Goal: Task Accomplishment & Management: Use online tool/utility

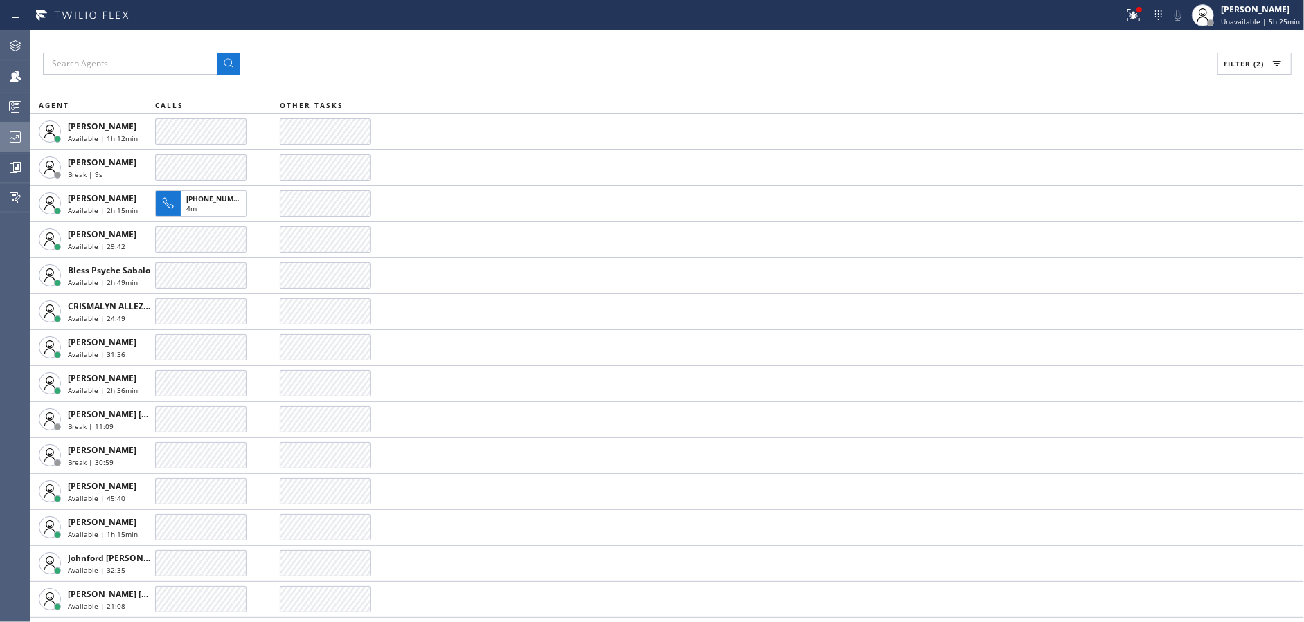
click at [15, 142] on icon at bounding box center [15, 137] width 11 height 11
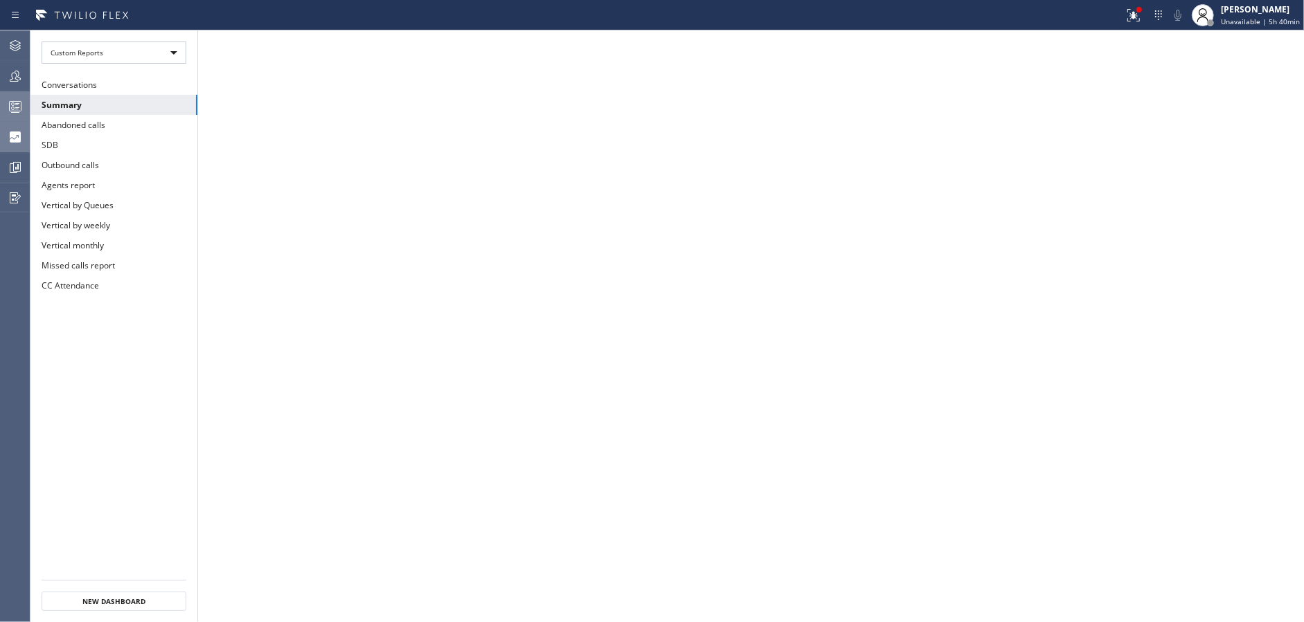
click at [14, 96] on div at bounding box center [15, 107] width 30 height 28
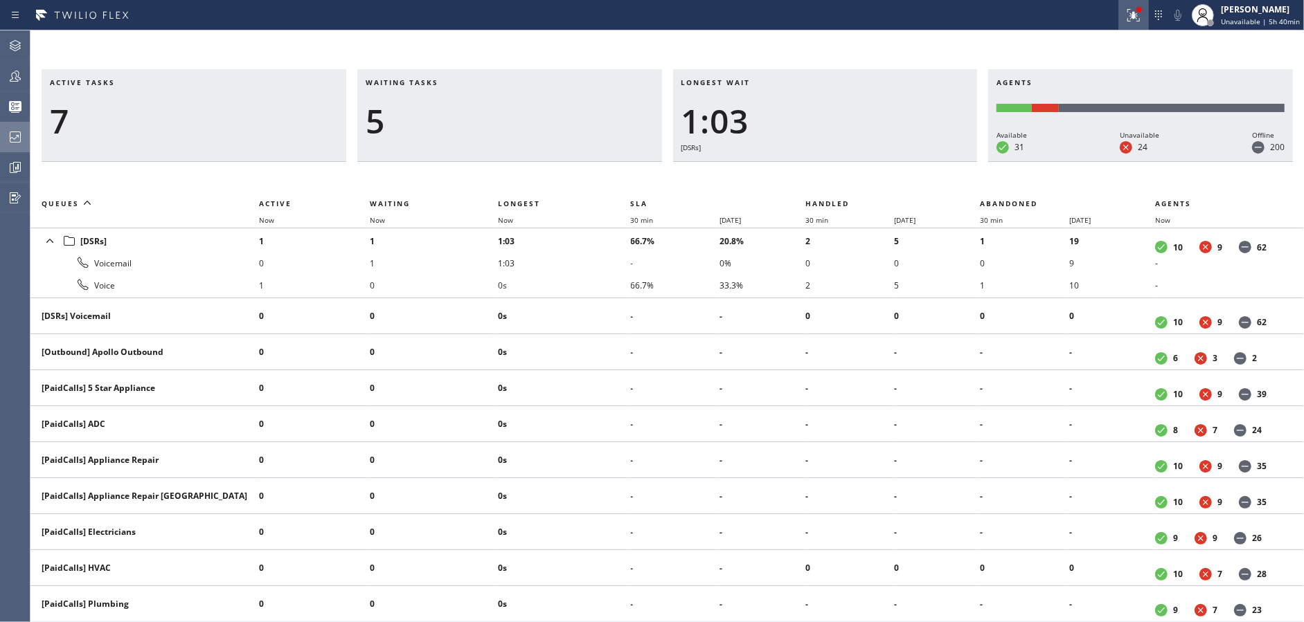
click at [1147, 17] on div at bounding box center [1133, 15] width 30 height 17
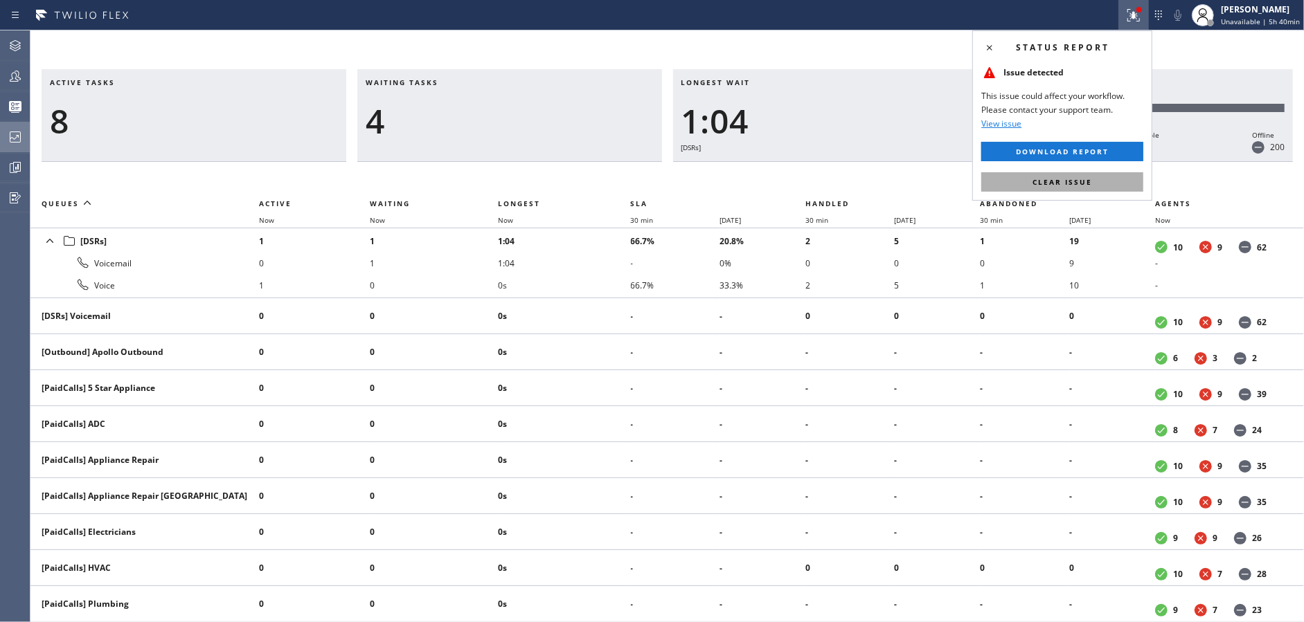
click at [1108, 177] on button "Clear issue" at bounding box center [1062, 181] width 162 height 19
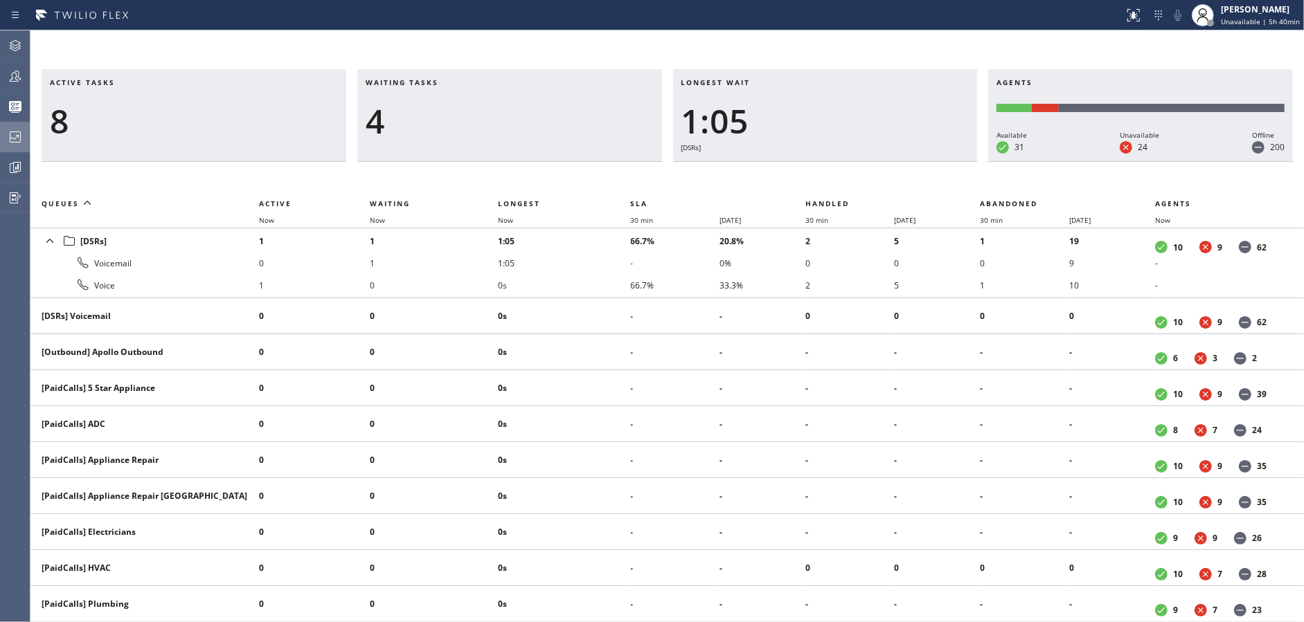
click at [411, 197] on th "Waiting" at bounding box center [434, 203] width 128 height 17
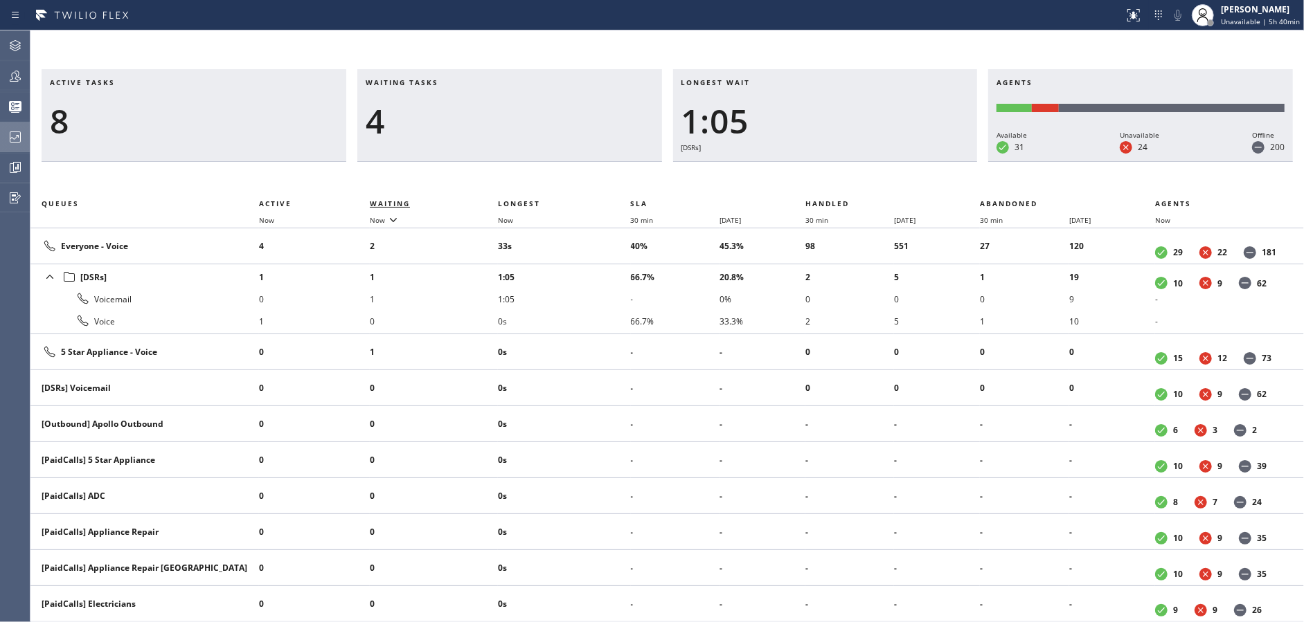
click at [397, 206] on span "Waiting" at bounding box center [390, 204] width 40 height 10
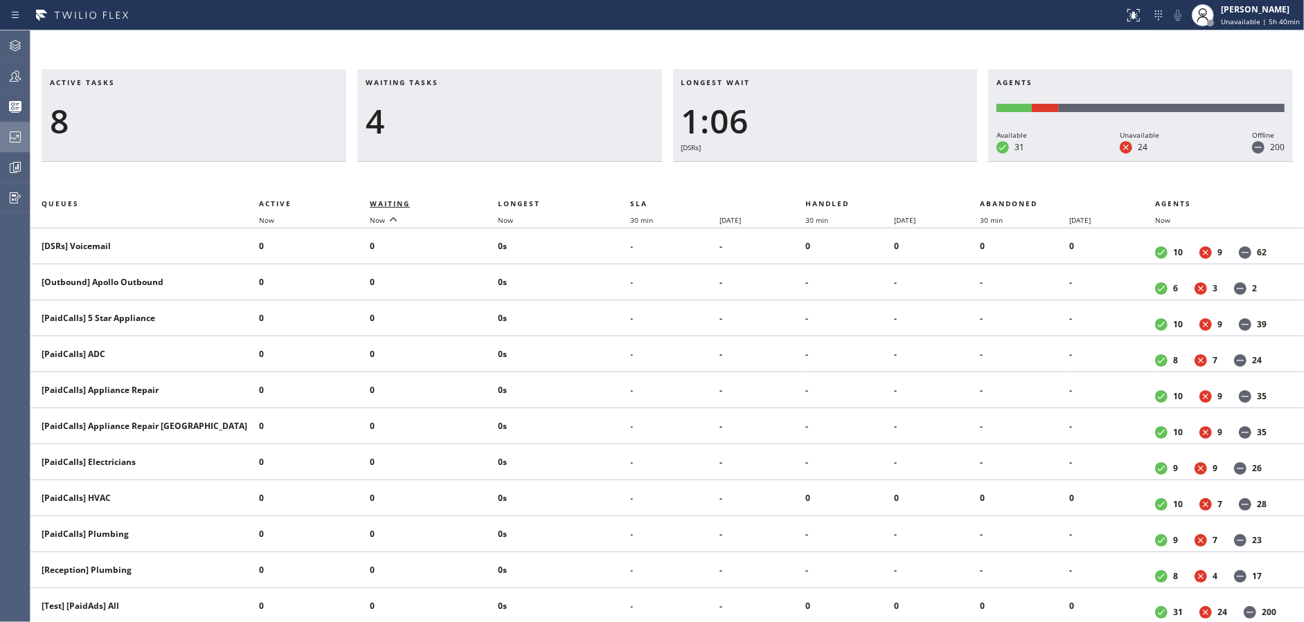
click at [397, 206] on span "Waiting" at bounding box center [390, 204] width 40 height 10
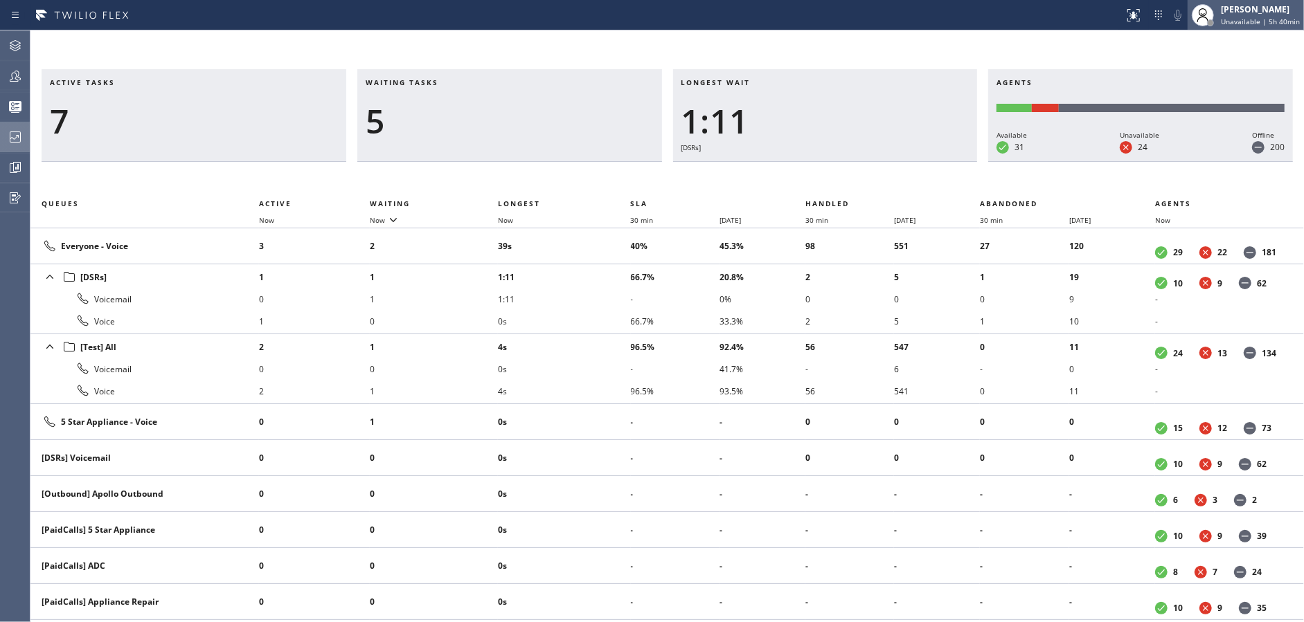
click at [1260, 22] on span "Unavailable | 5h 40min" at bounding box center [1260, 22] width 79 height 10
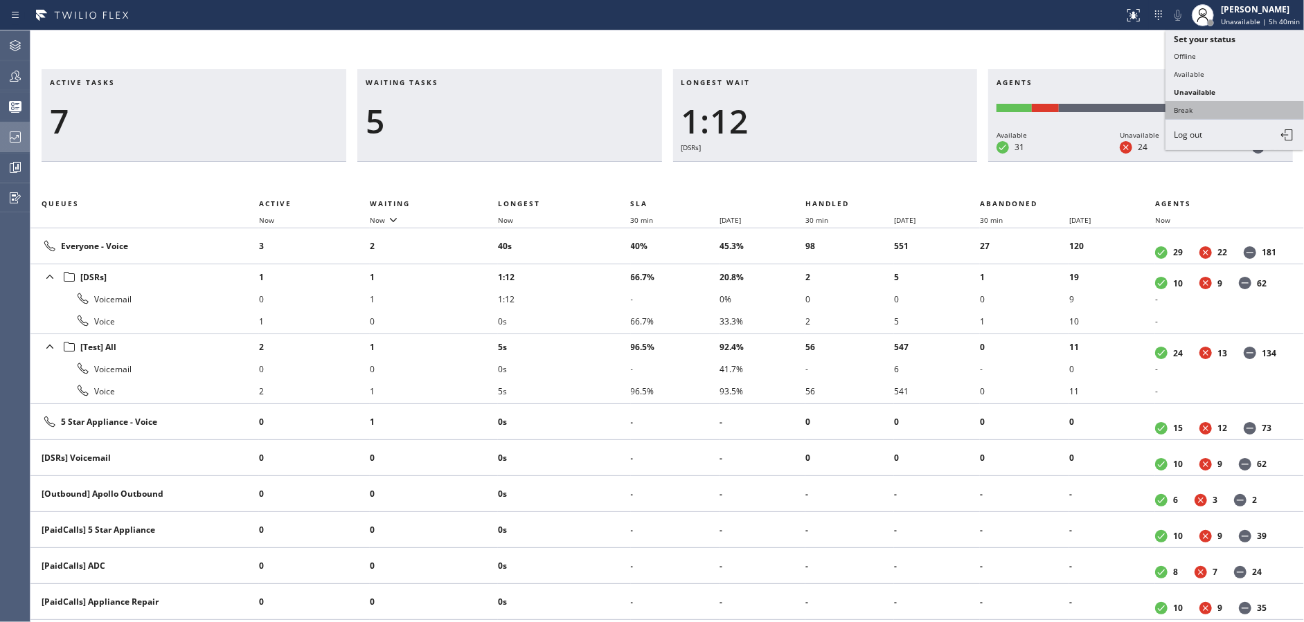
click at [1218, 109] on button "Break" at bounding box center [1234, 110] width 138 height 18
